Goal: Transaction & Acquisition: Download file/media

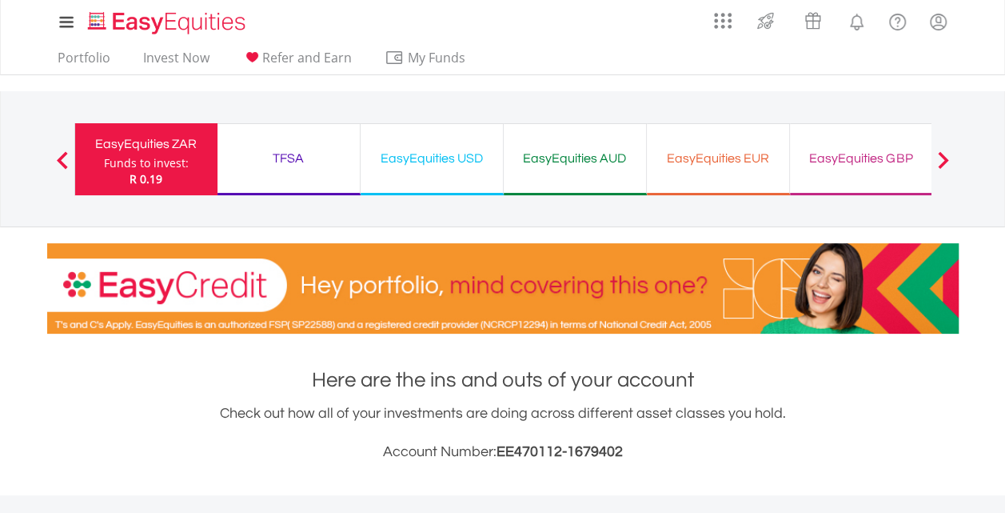
click at [953, 165] on div at bounding box center [943, 159] width 32 height 16
click at [941, 152] on span at bounding box center [942, 160] width 11 height 18
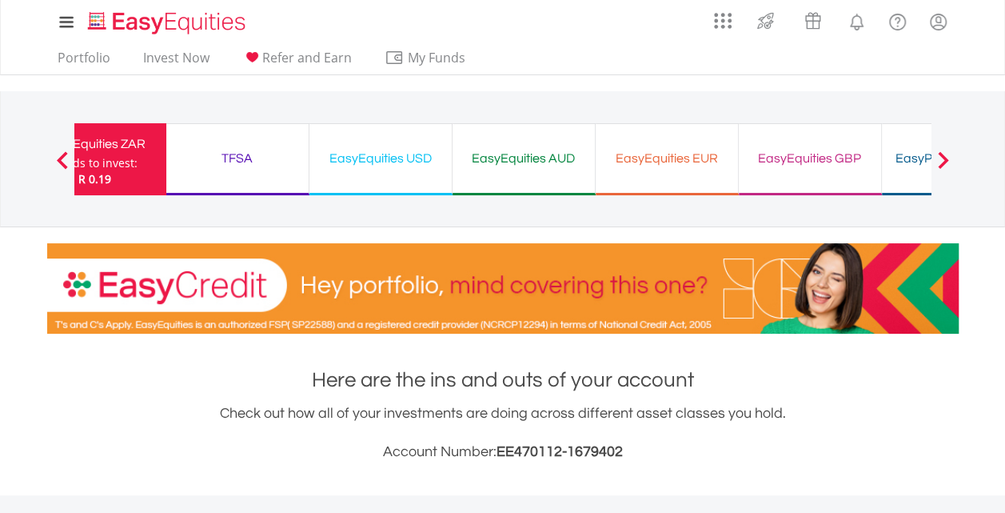
click at [941, 152] on span at bounding box center [942, 160] width 11 height 18
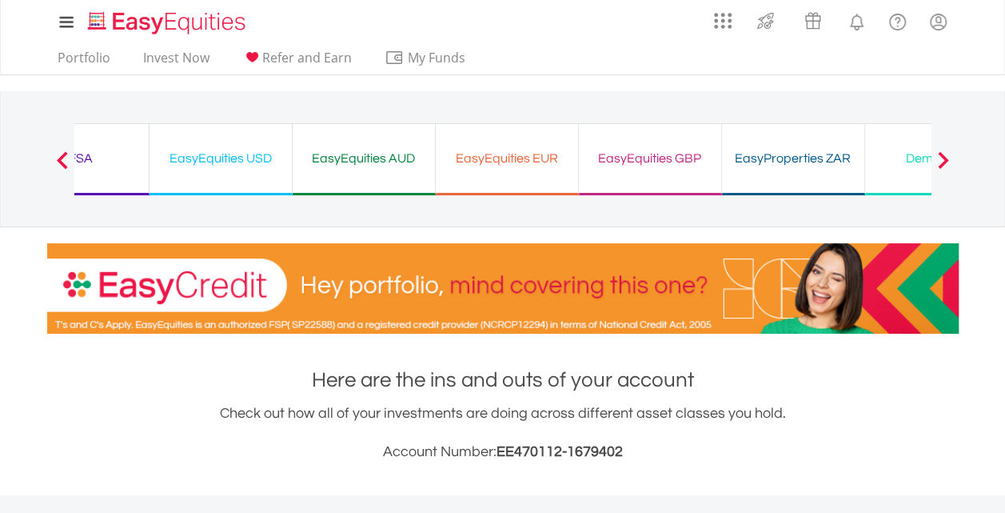
click at [941, 152] on span at bounding box center [942, 160] width 11 height 18
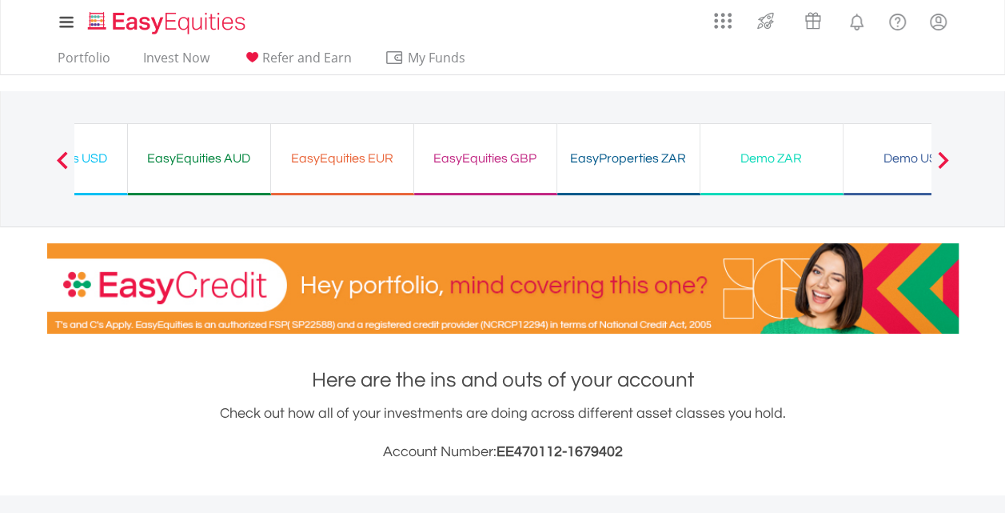
click at [941, 152] on span at bounding box center [942, 160] width 11 height 18
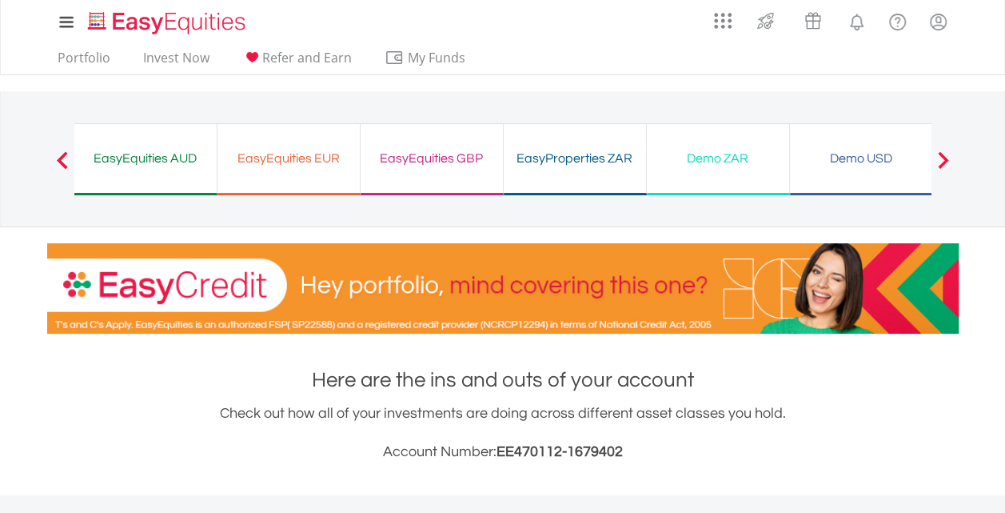
click at [941, 152] on span at bounding box center [942, 160] width 11 height 18
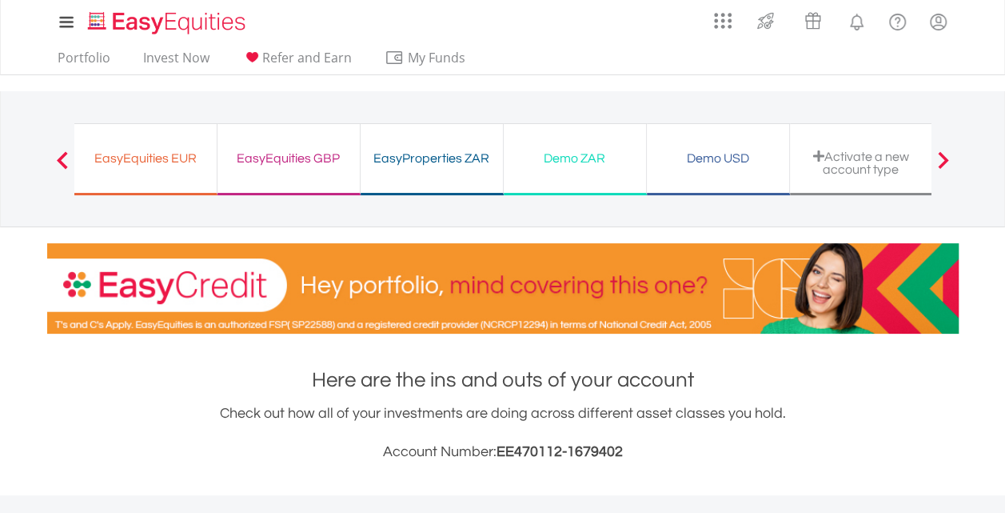
click at [757, 147] on div "Demo USD" at bounding box center [718, 158] width 123 height 22
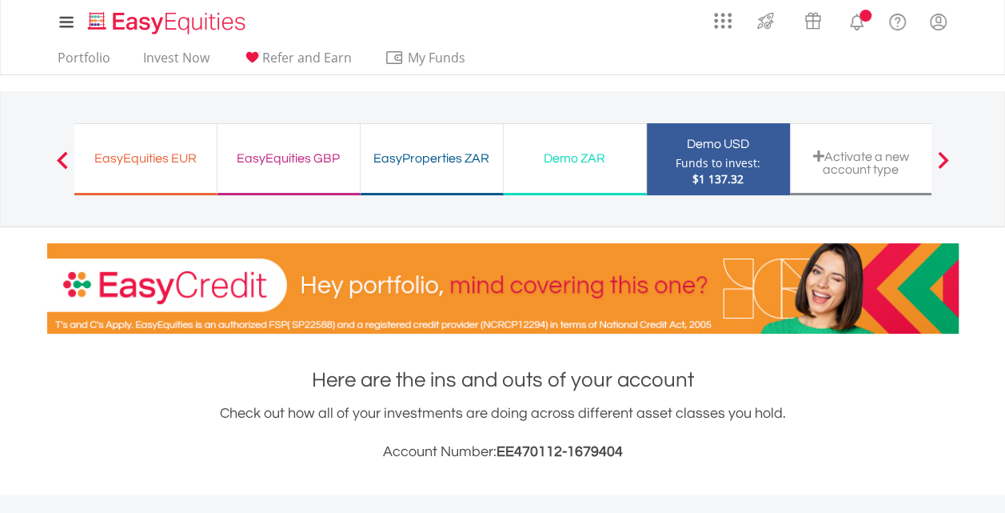
scroll to position [154, 304]
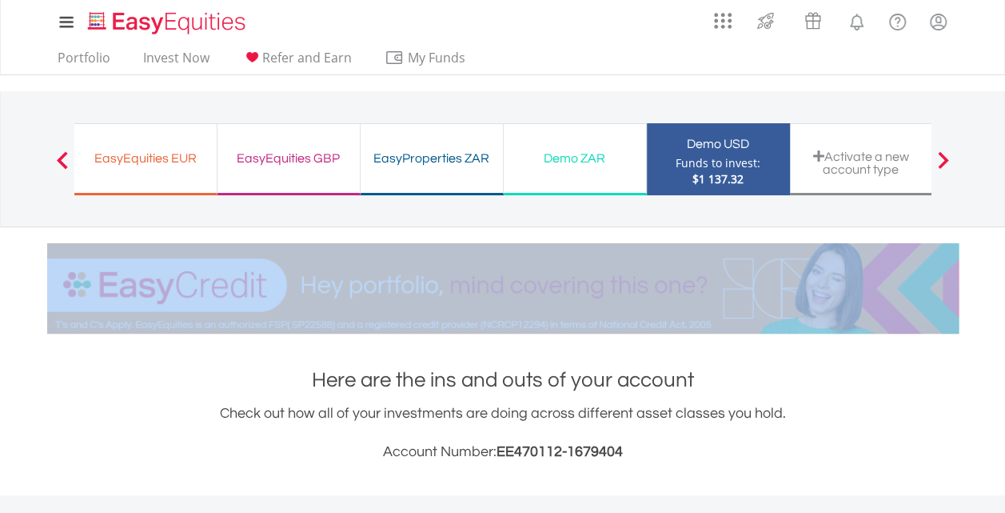
drag, startPoint x: 993, startPoint y: 122, endPoint x: 997, endPoint y: 268, distance: 146.4
click at [997, 268] on div "My Investments Invest Now New Listings Sell My Recurring Investments Pending Or…" at bounding box center [502, 167] width 1005 height 334
click at [997, 262] on div "My Investments Invest Now New Listings Sell My Recurring Investments Pending Or…" at bounding box center [502, 167] width 1005 height 334
click at [1000, 234] on div "My Investments Invest Now New Listings Sell My Recurring Investments Pending Or…" at bounding box center [502, 167] width 1005 height 334
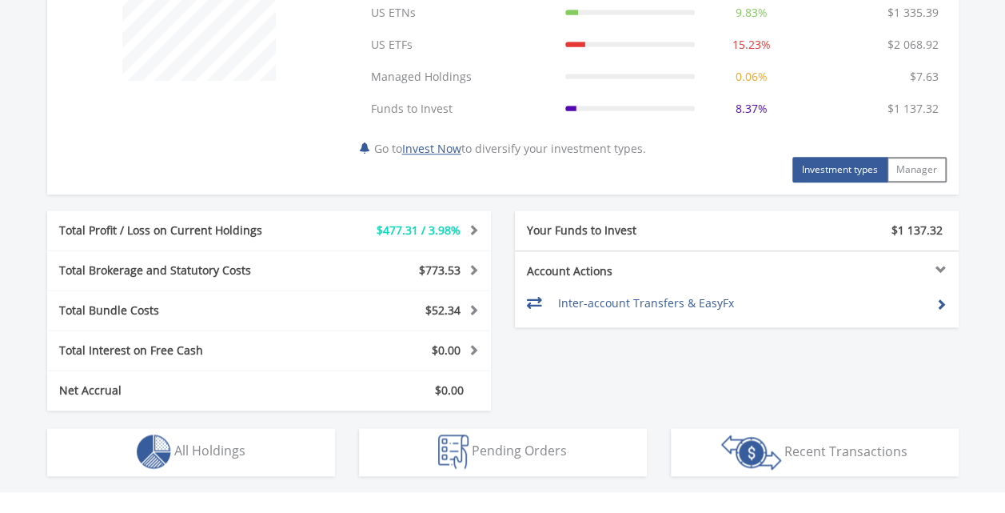
scroll to position [736, 0]
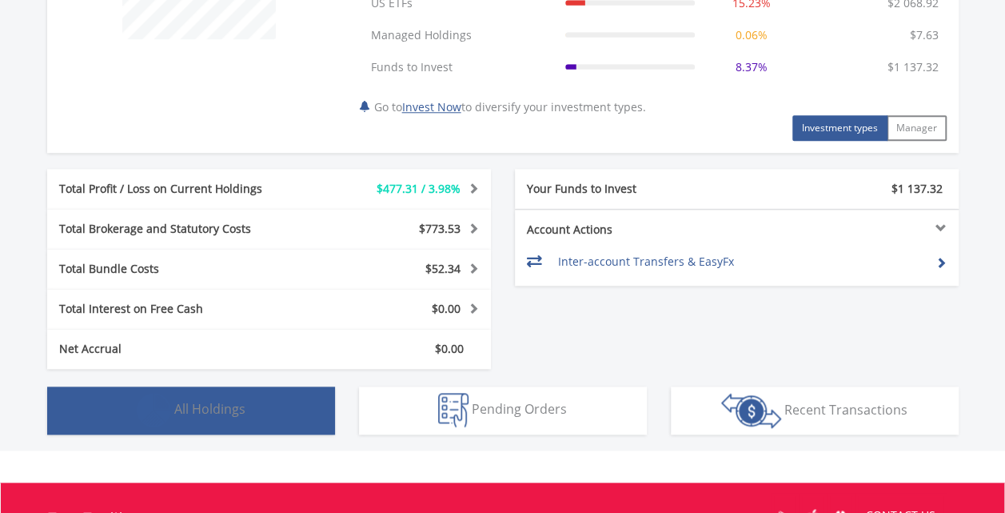
click at [293, 412] on button "Holdings All Holdings" at bounding box center [191, 410] width 288 height 48
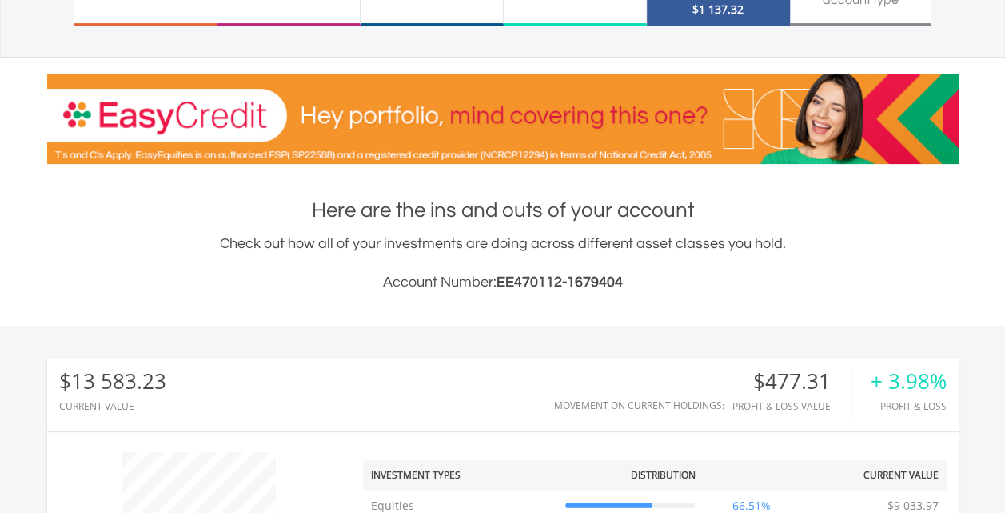
scroll to position [2, 0]
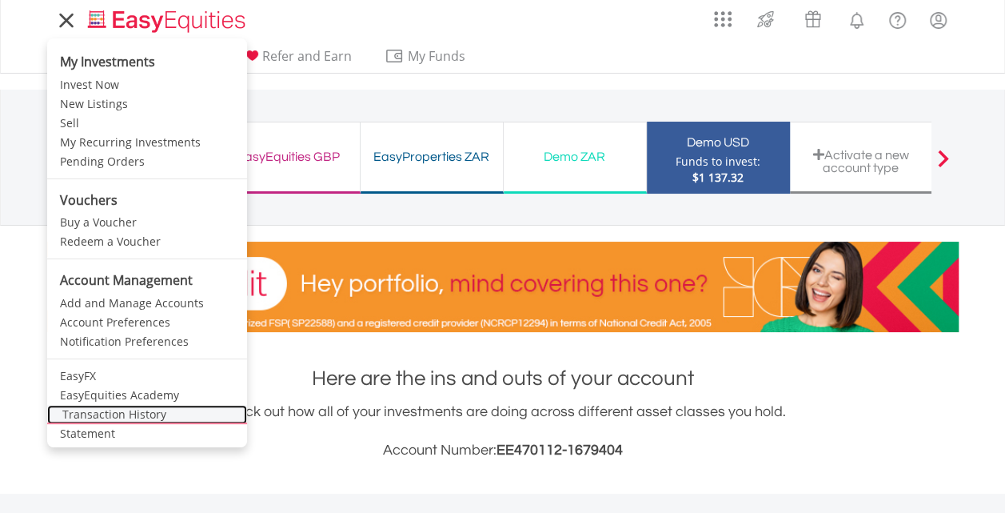
click at [129, 418] on link "Transaction History" at bounding box center [147, 414] width 200 height 19
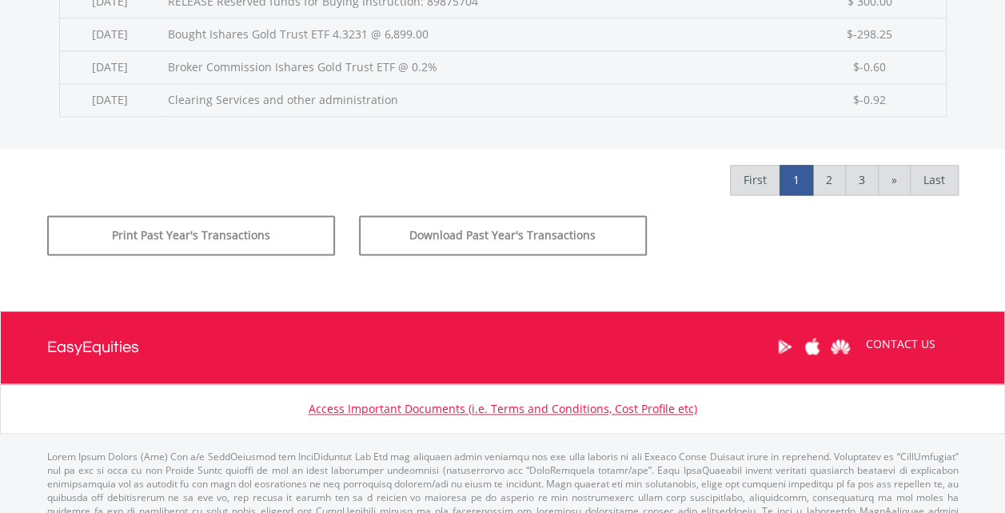
scroll to position [948, 0]
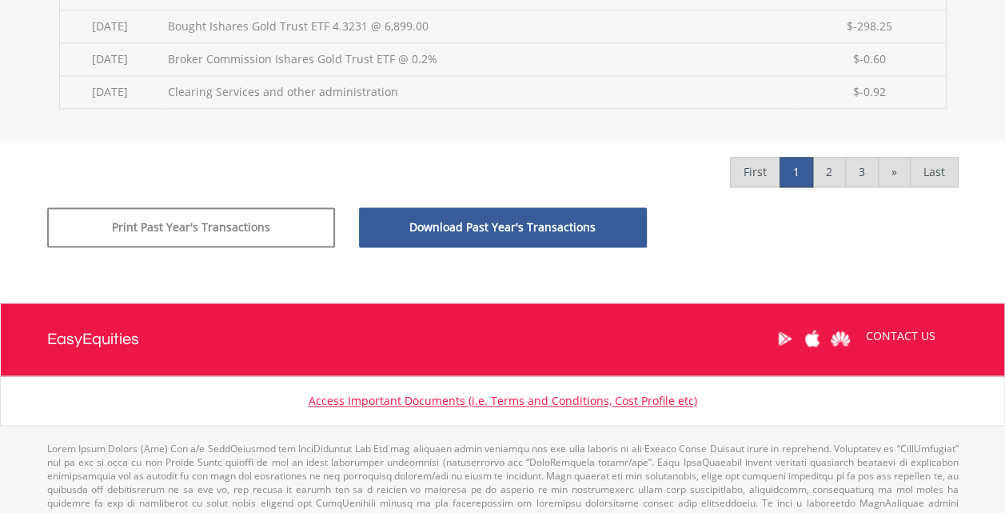
click at [543, 216] on button "Download Past Year's Transactions" at bounding box center [503, 227] width 288 height 40
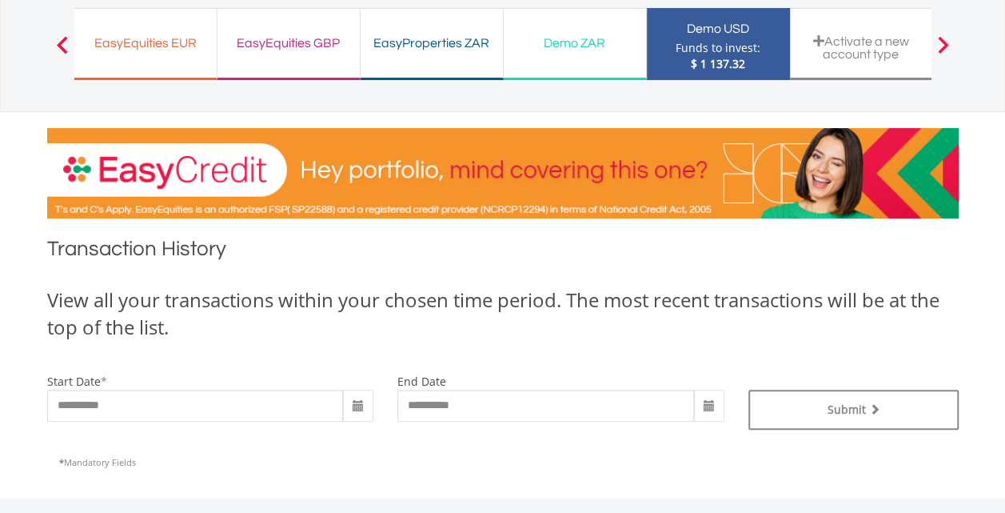
scroll to position [114, 0]
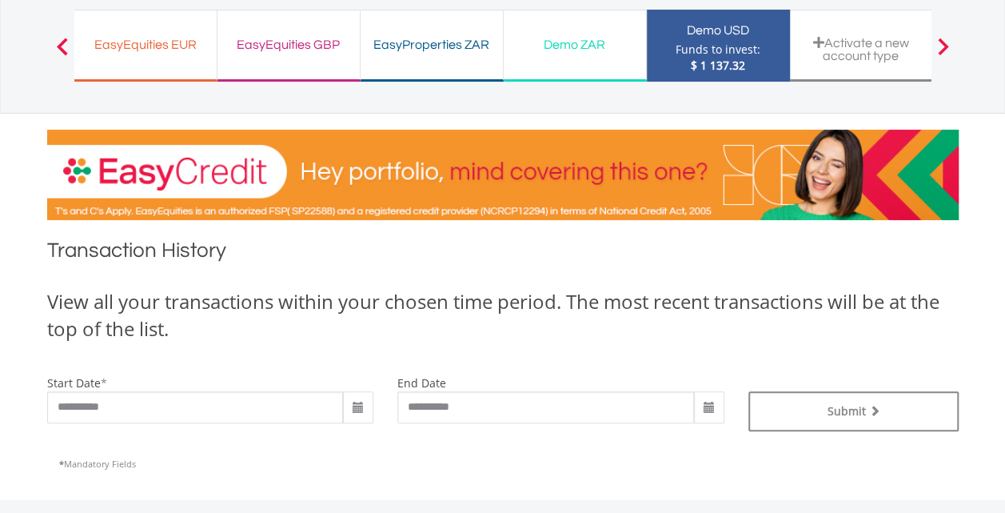
click at [1003, 97] on nav "Previous EasyEquities ZAR Funds to invest: $ 1 137.32 TFSA Funds to invest: $ 1…" at bounding box center [502, 46] width 1005 height 136
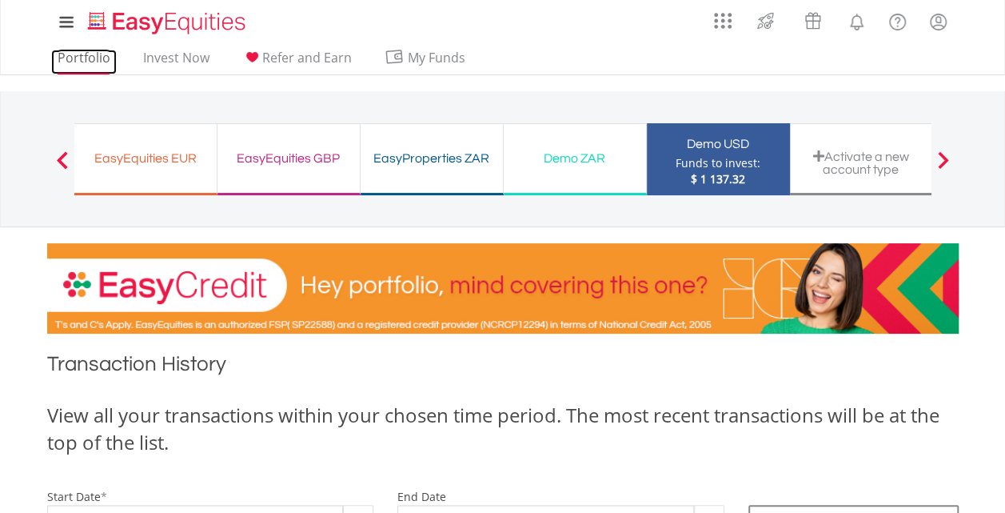
click at [77, 69] on link "Portfolio" at bounding box center [84, 62] width 66 height 25
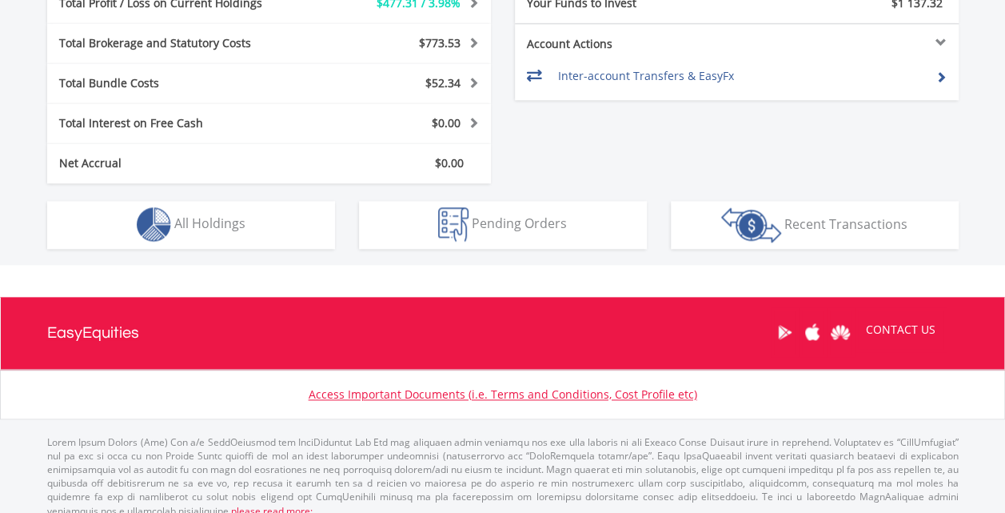
scroll to position [934, 0]
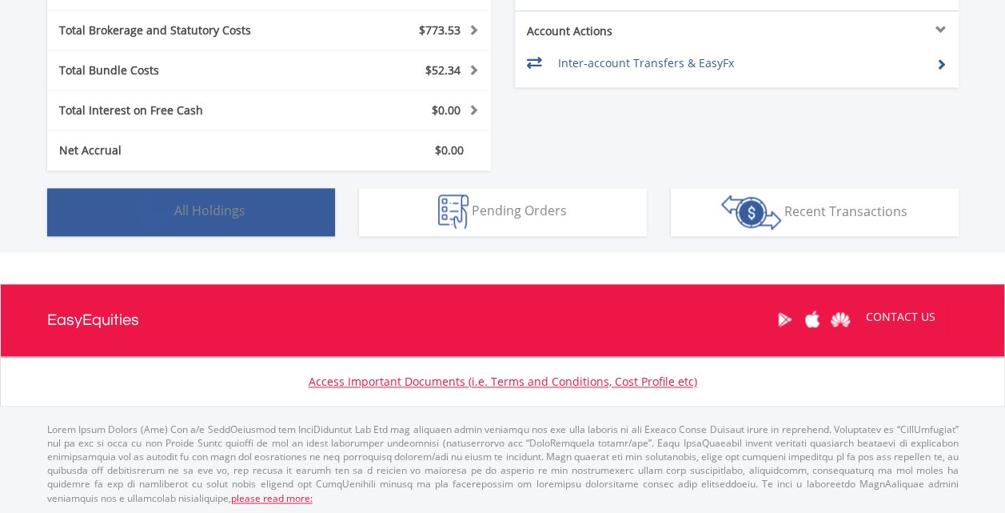
click at [174, 209] on span "All Holdings" at bounding box center [209, 211] width 71 height 18
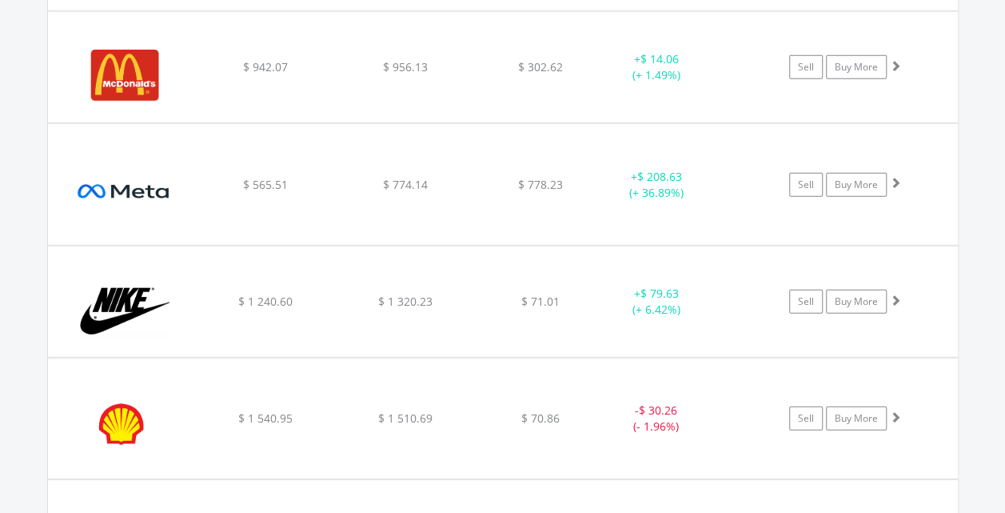
scroll to position [2093, 0]
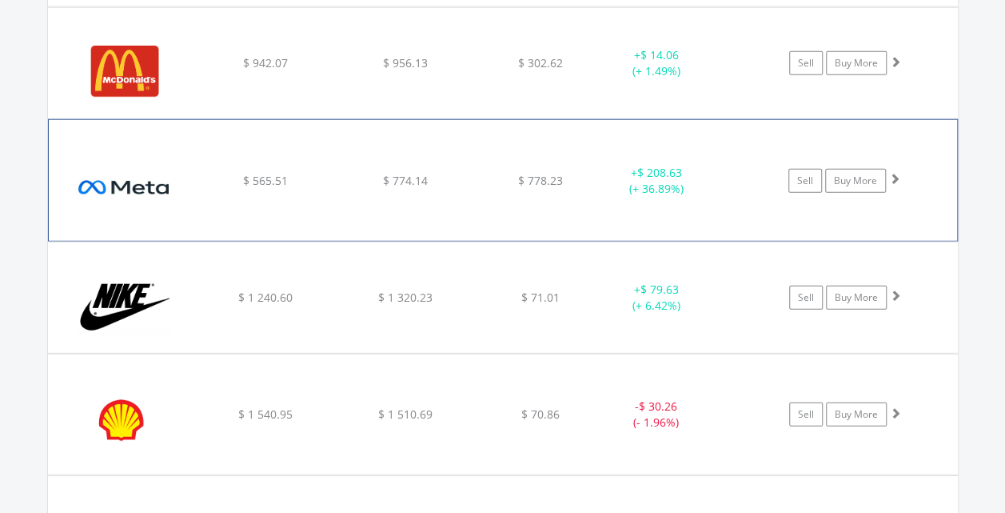
click at [568, 173] on div "$ 778.23" at bounding box center [540, 181] width 127 height 16
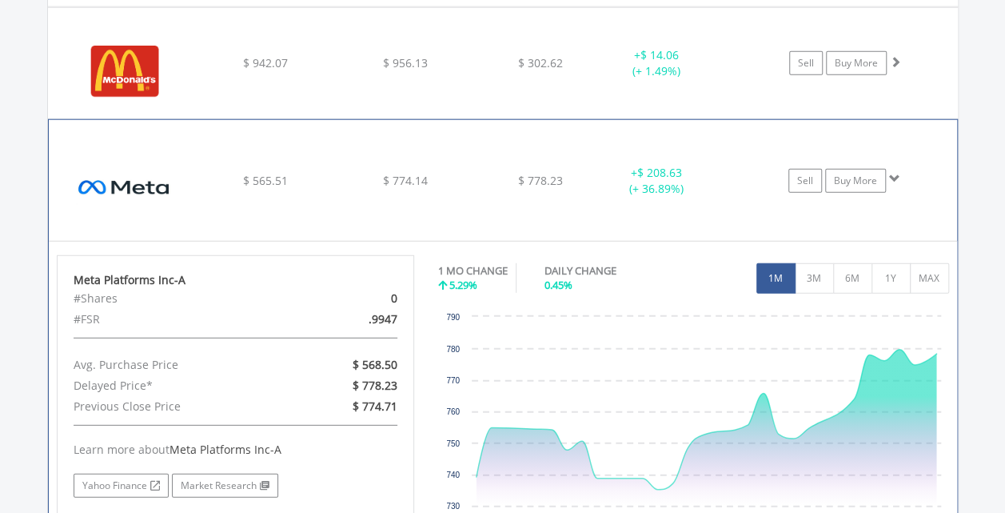
click at [568, 173] on div "$ 778.23" at bounding box center [540, 181] width 127 height 16
